Goal: Find specific page/section: Find specific page/section

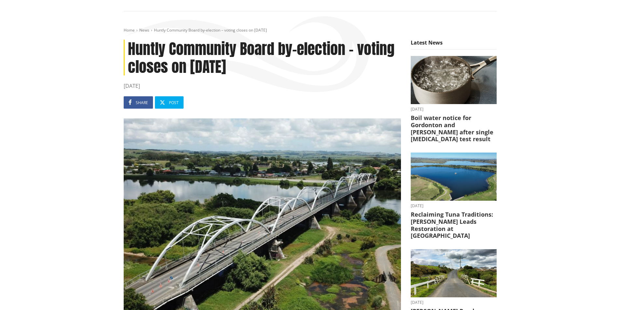
scroll to position [65, 0]
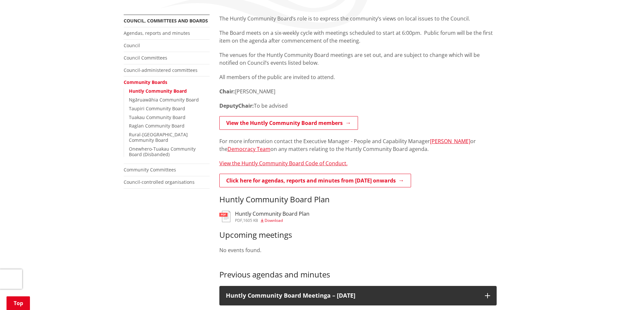
scroll to position [163, 0]
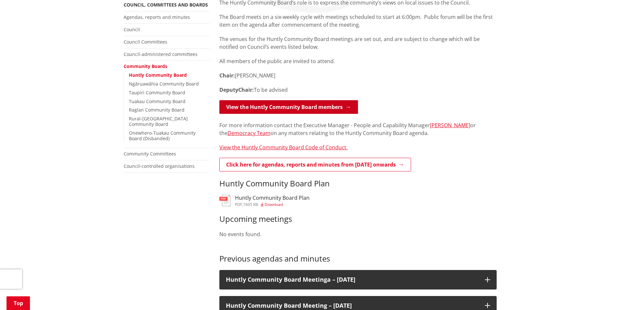
click at [323, 106] on link "View the Huntly Community Board members" at bounding box center [288, 107] width 139 height 14
